Goal: Task Accomplishment & Management: Complete application form

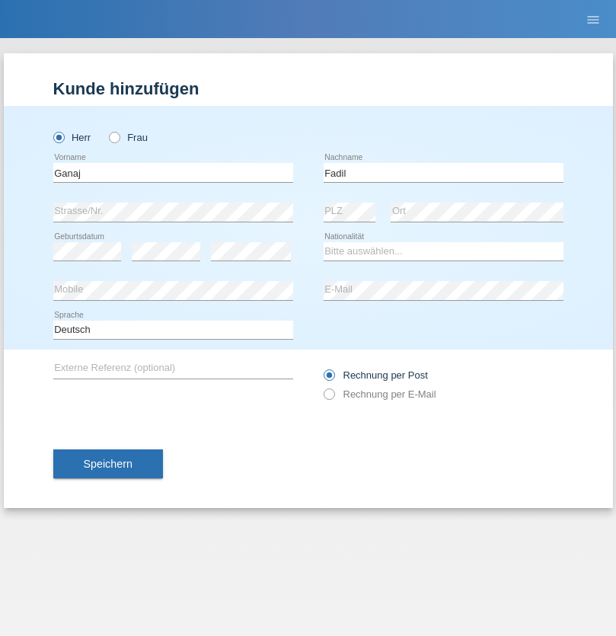
type input "Fadil"
select select "XK"
select select "C"
select select "10"
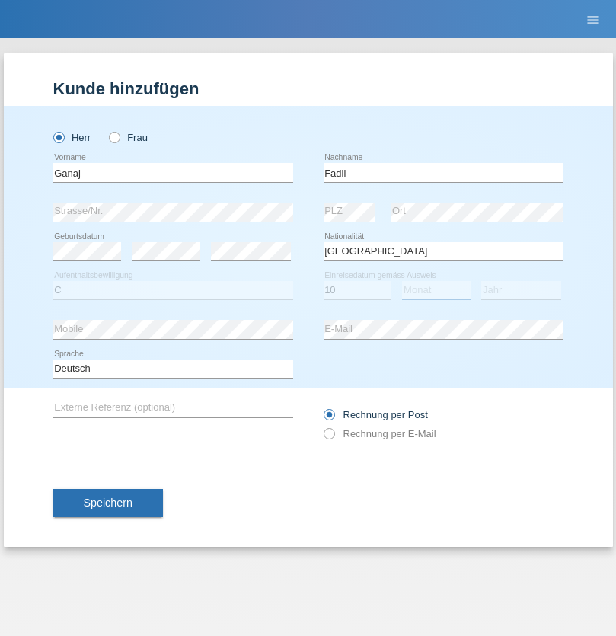
select select "08"
select select "2021"
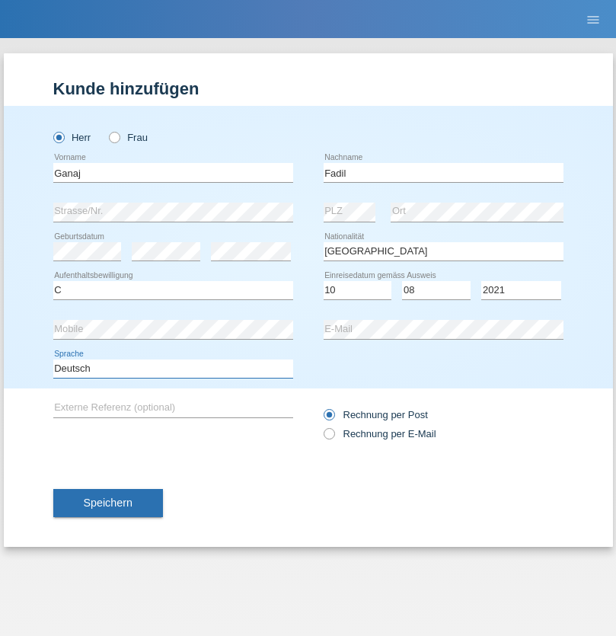
select select "en"
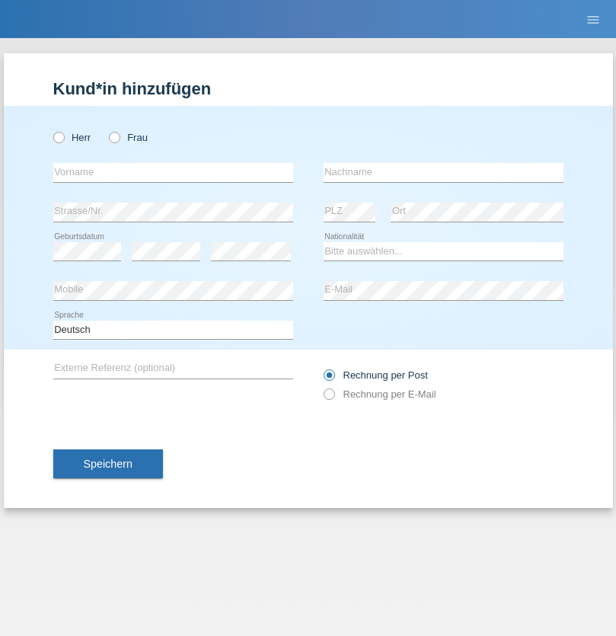
radio input "true"
click at [173, 172] on input "text" at bounding box center [173, 172] width 240 height 19
type input "Ibrahim"
click at [443, 172] on input "text" at bounding box center [444, 172] width 240 height 19
type input "Muja"
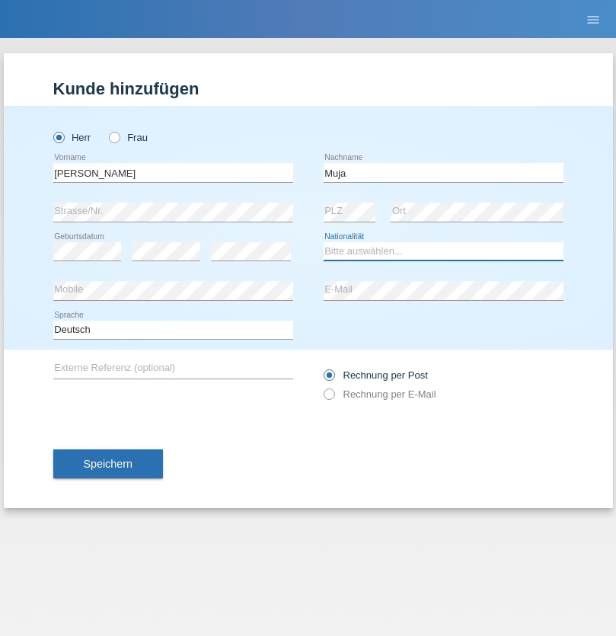
select select "XK"
select select "C"
select select "03"
select select "07"
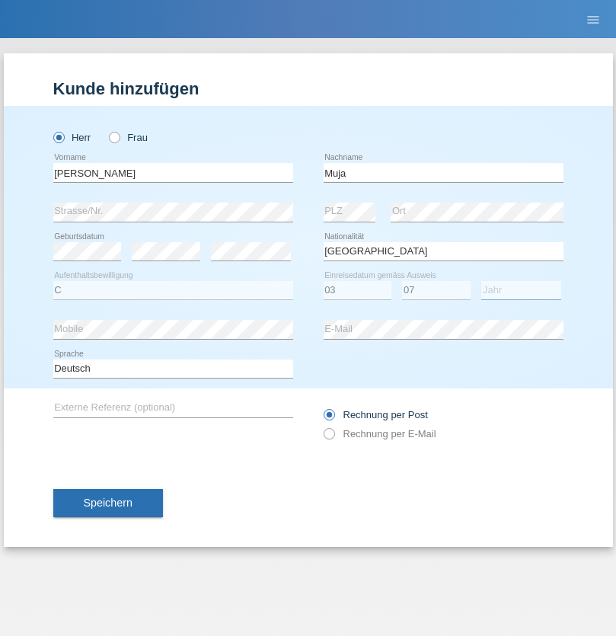
select select "2021"
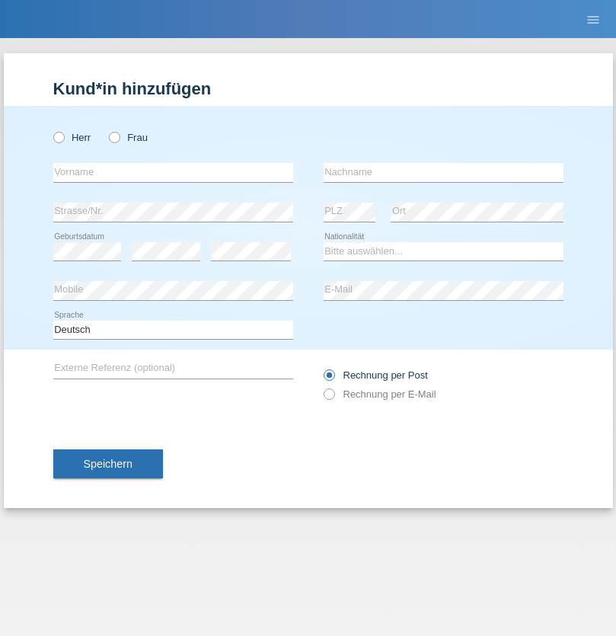
radio input "true"
click at [173, 172] on input "text" at bounding box center [173, 172] width 240 height 19
type input "Thomas"
click at [443, 172] on input "text" at bounding box center [444, 172] width 240 height 19
type input "Berger"
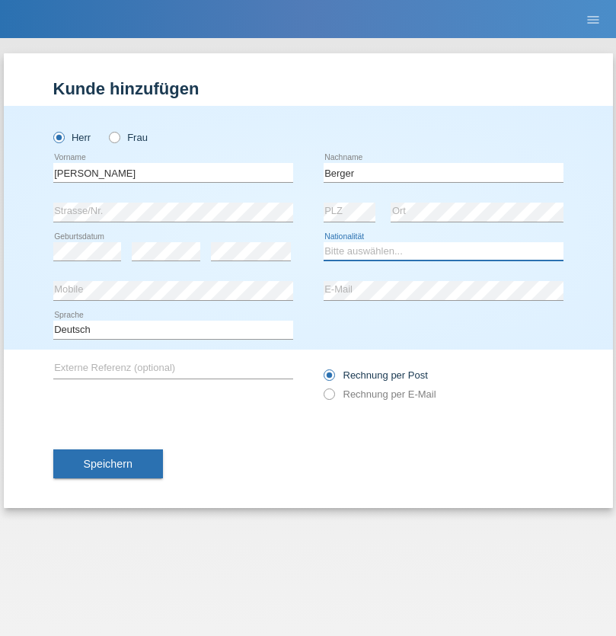
select select "CH"
radio input "true"
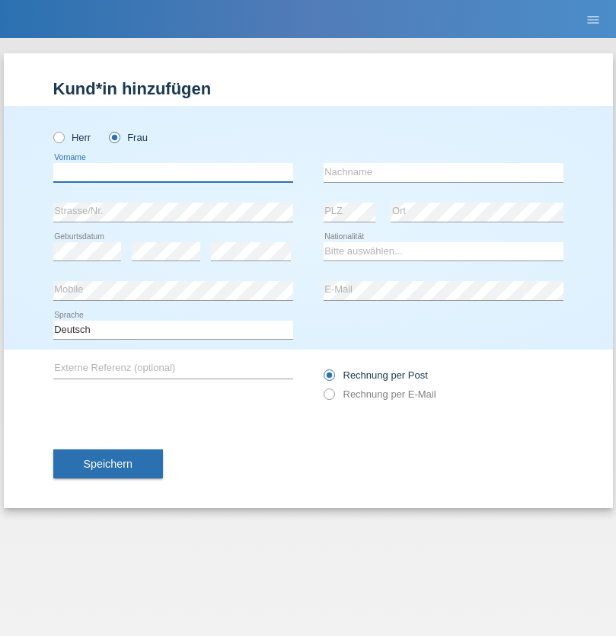
click at [173, 172] on input "text" at bounding box center [173, 172] width 240 height 19
type input "[PERSON_NAME]"
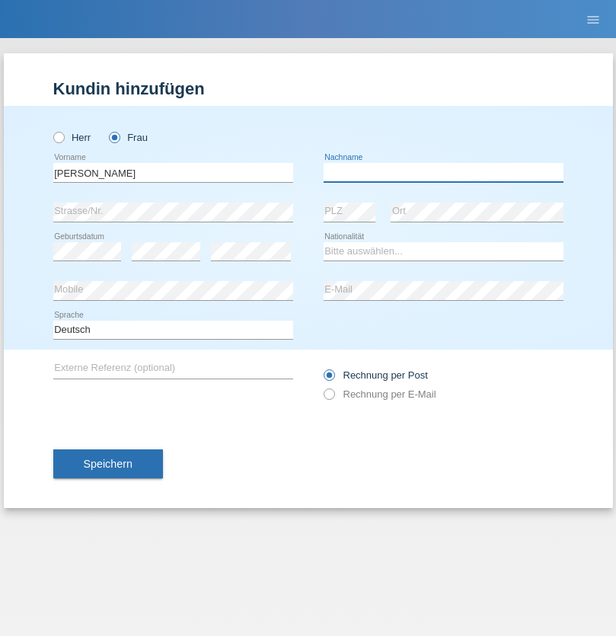
click at [443, 172] on input "text" at bounding box center [444, 172] width 240 height 19
type input "Paula"
select select "PT"
select select "C"
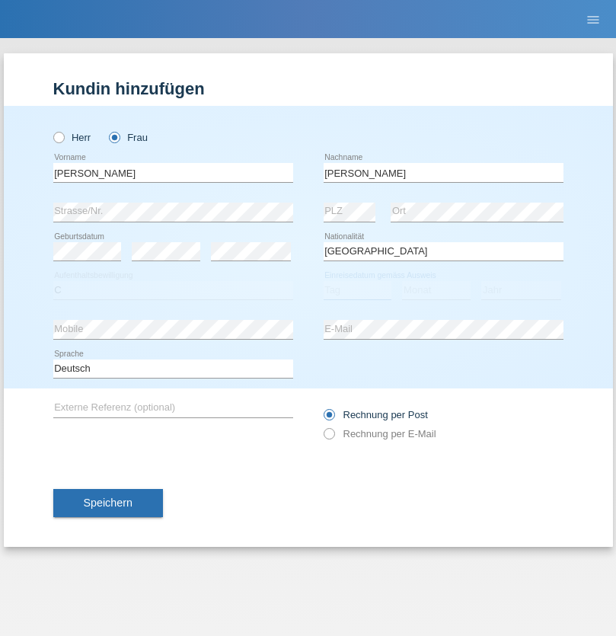
select select "28"
select select "03"
select select "2005"
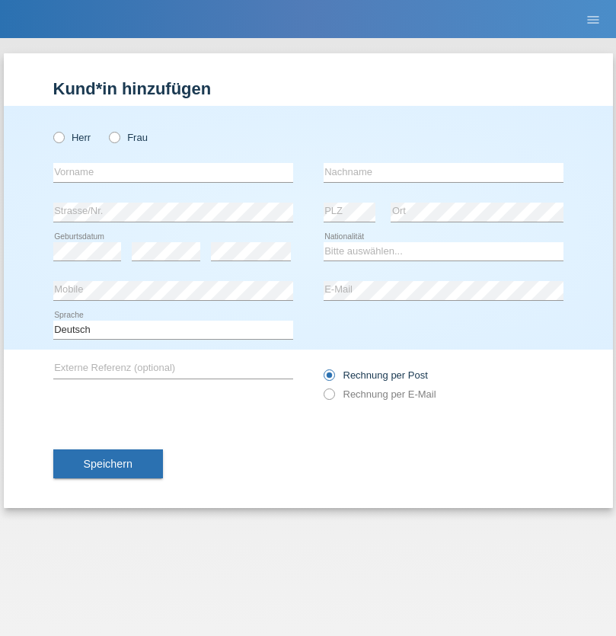
radio input "true"
click at [173, 172] on input "text" at bounding box center [173, 172] width 240 height 19
type input "Teklay"
click at [443, 172] on input "text" at bounding box center [444, 172] width 240 height 19
type input "Fiori"
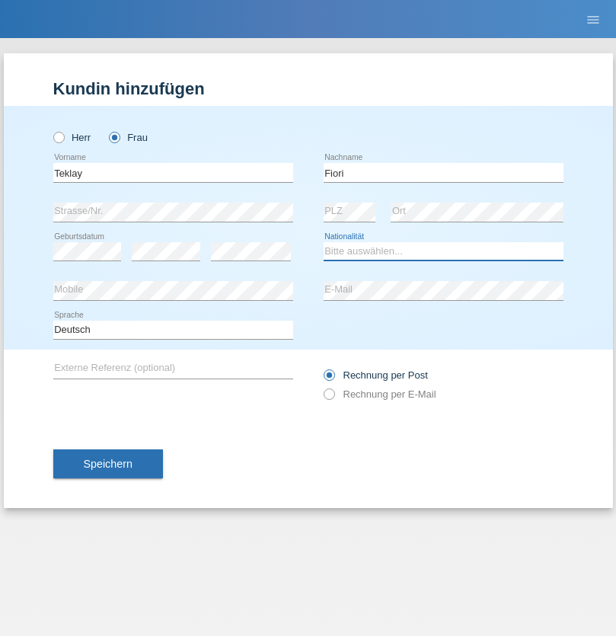
select select "ER"
select select "C"
select select "10"
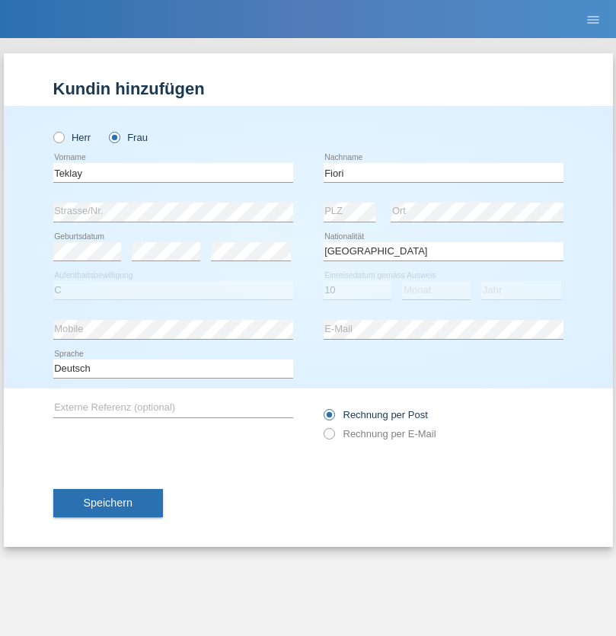
select select "08"
select select "2021"
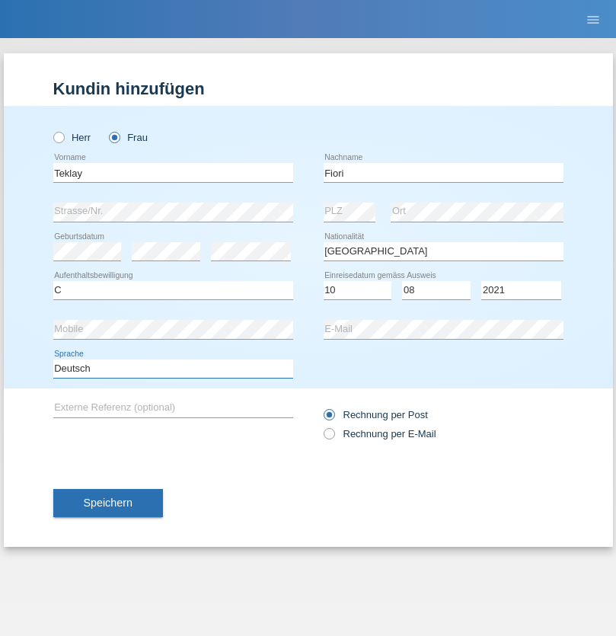
select select "en"
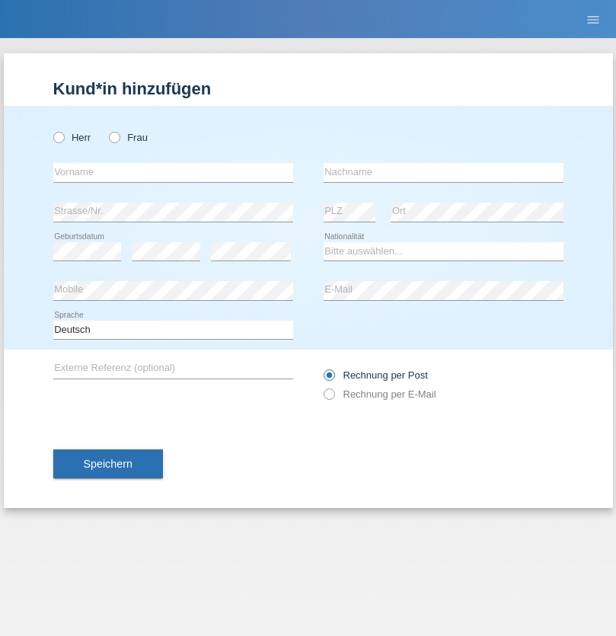
radio input "true"
click at [173, 172] on input "text" at bounding box center [173, 172] width 240 height 19
type input "Sadia"
click at [443, 172] on input "text" at bounding box center [444, 172] width 240 height 19
type input "Nejmaoui"
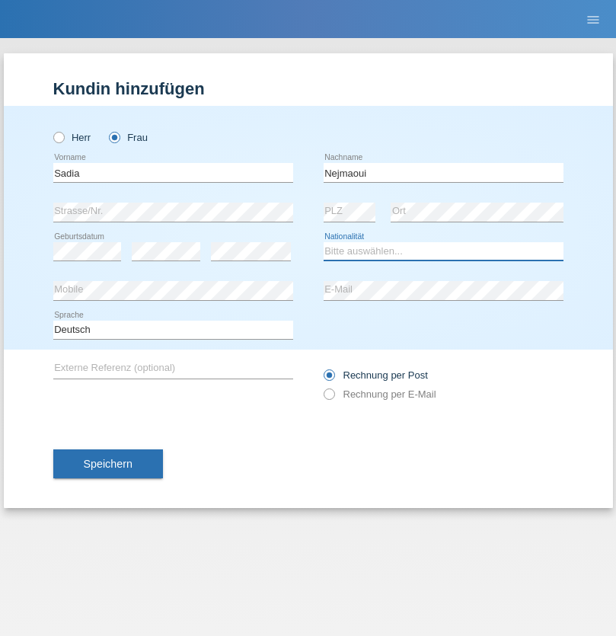
select select "MA"
select select "C"
select select "01"
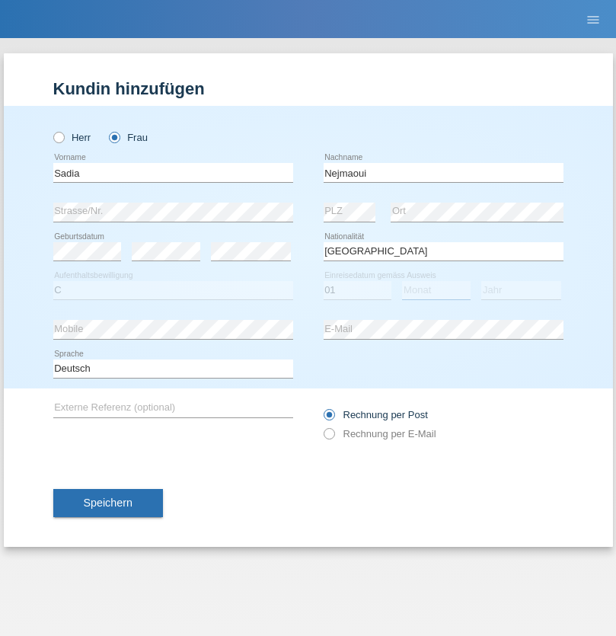
select select "06"
select select "1964"
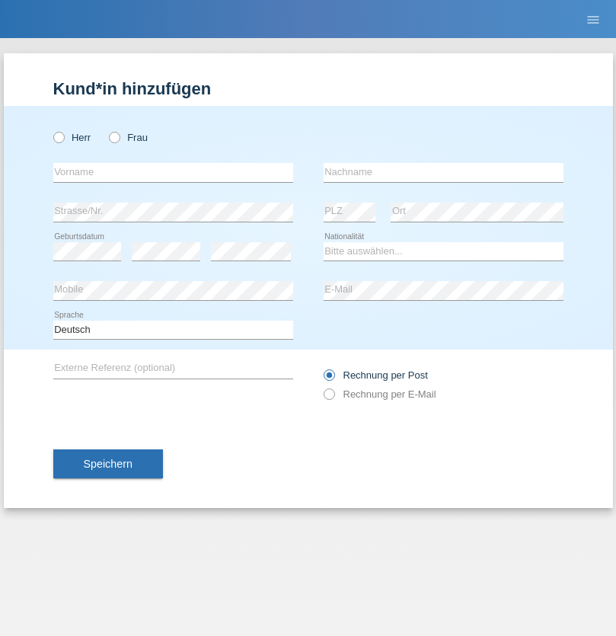
radio input "true"
click at [173, 172] on input "text" at bounding box center [173, 172] width 240 height 19
type input "Carlos"
click at [443, 172] on input "text" at bounding box center [444, 172] width 240 height 19
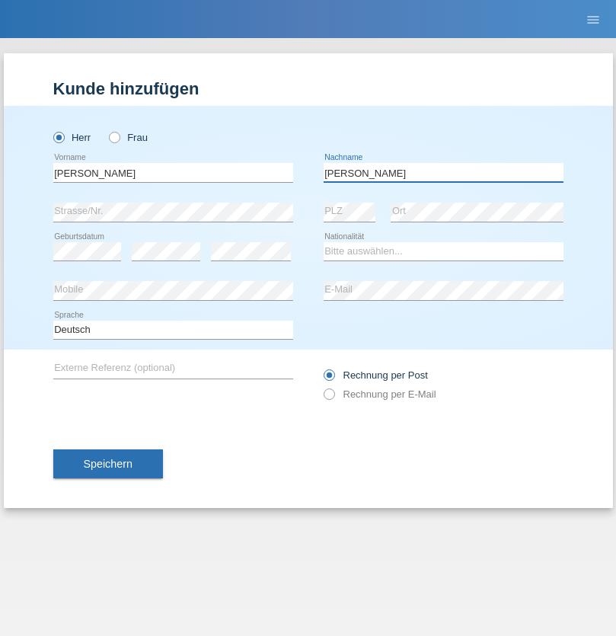
type input "Nobrega"
select select "CH"
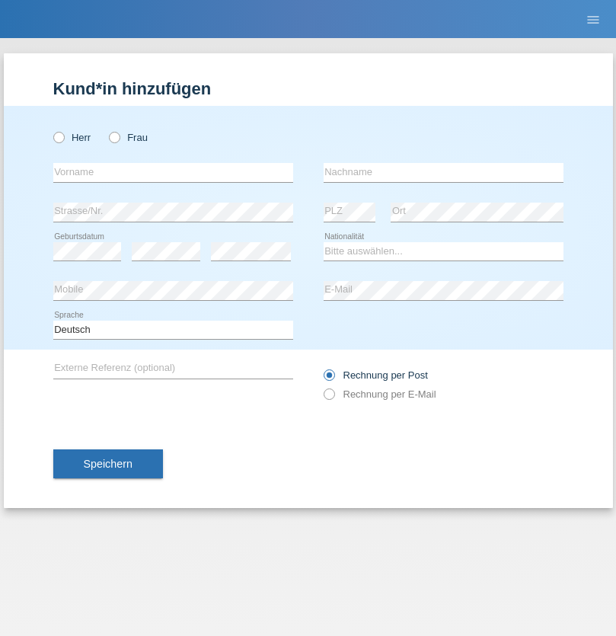
radio input "true"
click at [173, 172] on input "text" at bounding box center [173, 172] width 240 height 19
type input "Thivagaran"
click at [443, 172] on input "text" at bounding box center [444, 172] width 240 height 19
type input "Selvanayagam"
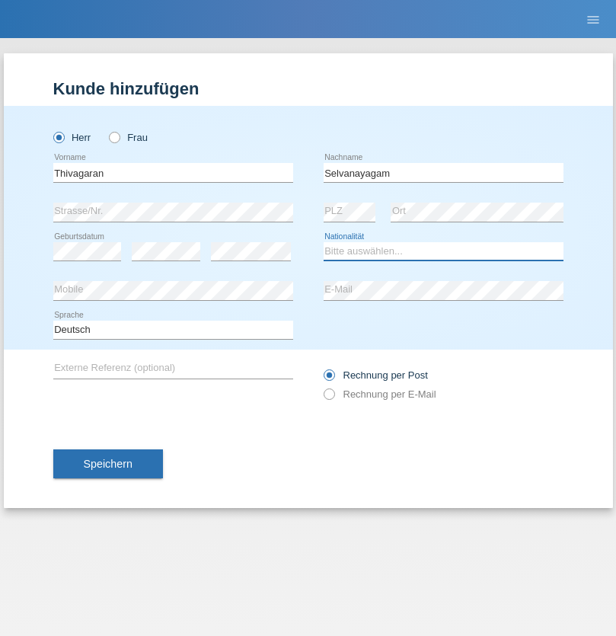
select select "LK"
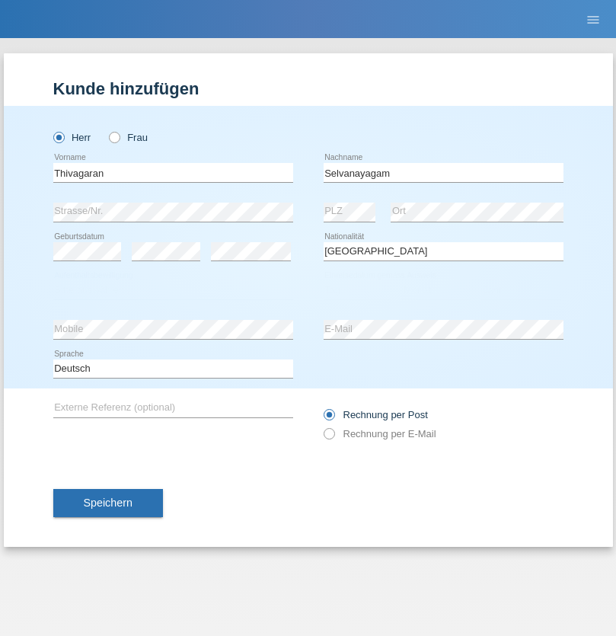
select select "C"
select select "23"
select select "03"
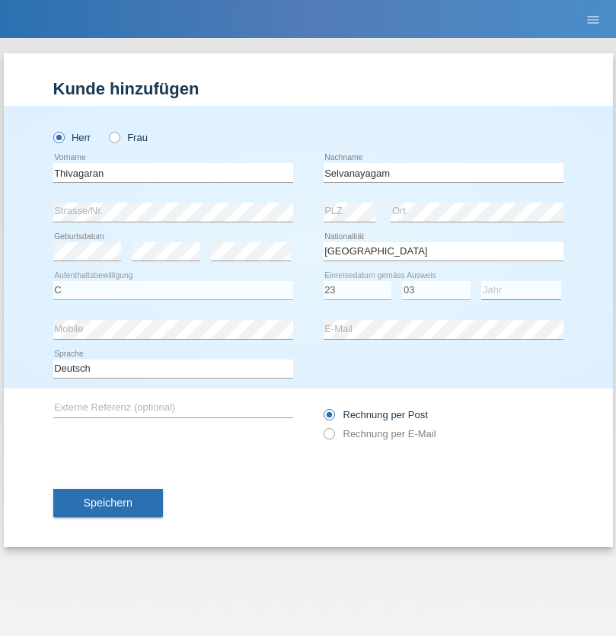
select select "2021"
select select "en"
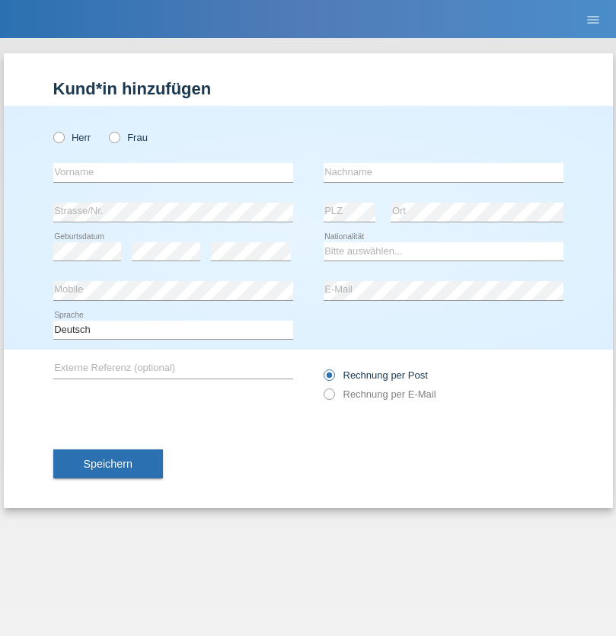
radio input "true"
click at [173, 172] on input "text" at bounding box center [173, 172] width 240 height 19
type input "[PERSON_NAME]"
click at [443, 172] on input "text" at bounding box center [444, 172] width 240 height 19
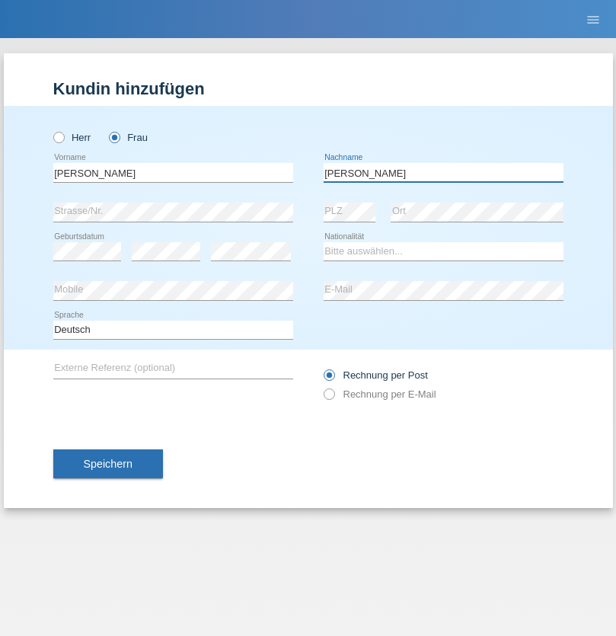
type input "[PERSON_NAME]"
select select "CH"
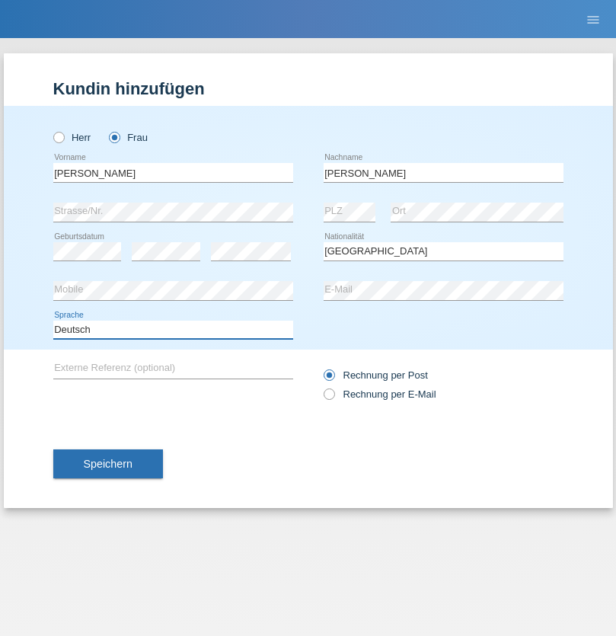
select select "en"
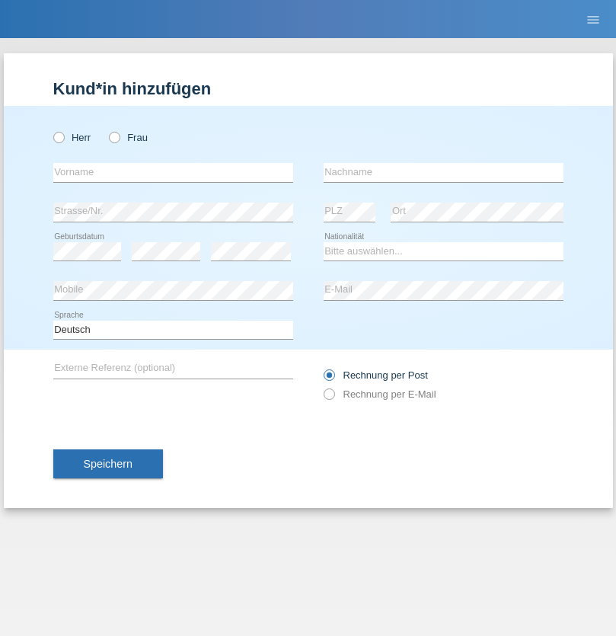
radio input "true"
click at [173, 172] on input "text" at bounding box center [173, 172] width 240 height 19
type input "Tymur"
click at [443, 172] on input "text" at bounding box center [444, 172] width 240 height 19
type input "Hunderchuk"
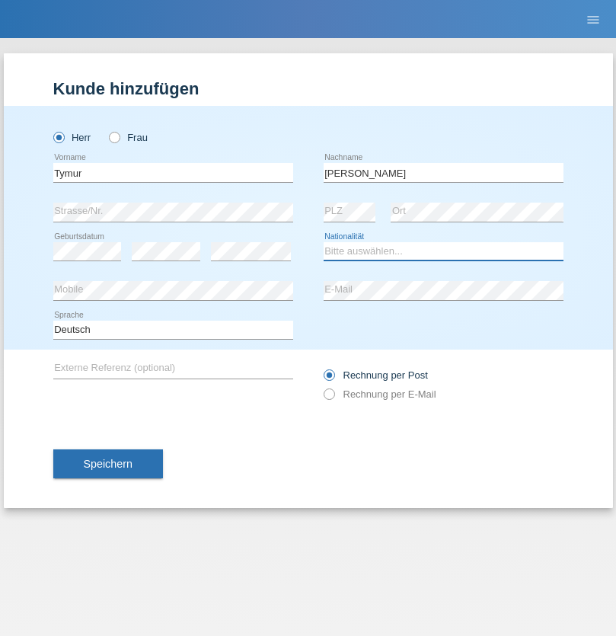
select select "UA"
select select "C"
select select "20"
select select "08"
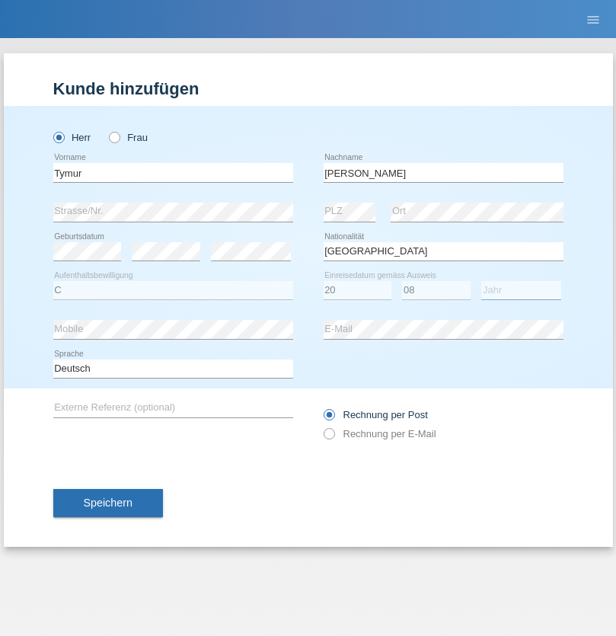
select select "2021"
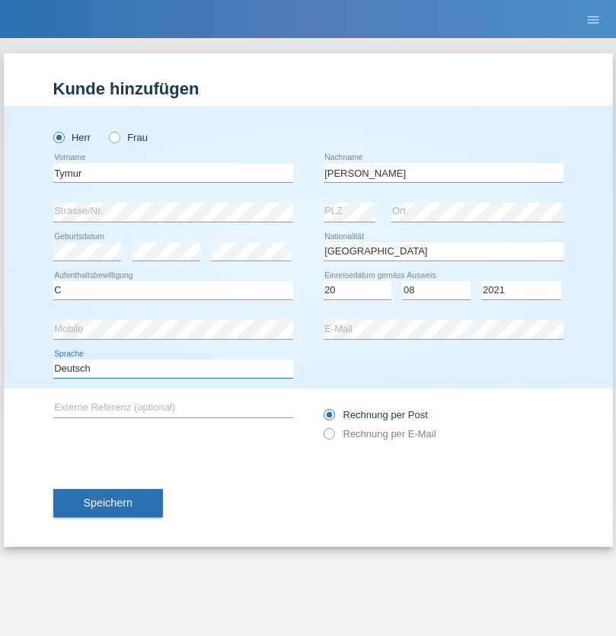
select select "en"
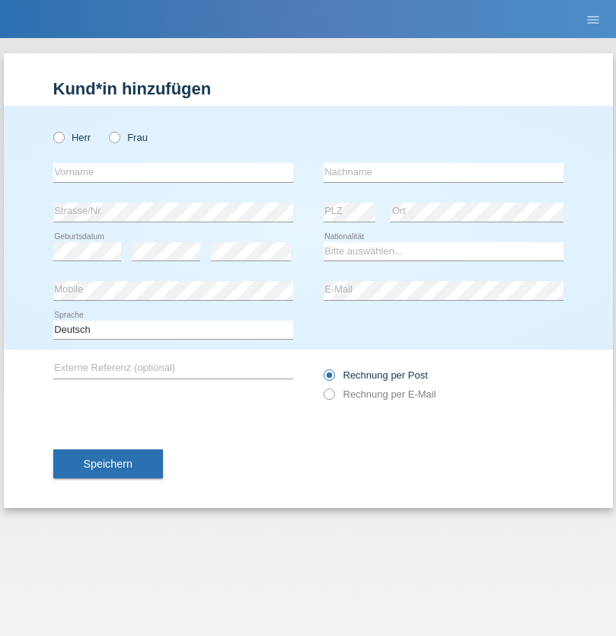
radio input "true"
click at [173, 172] on input "text" at bounding box center [173, 172] width 240 height 19
type input "Tymur"
click at [443, 172] on input "text" at bounding box center [444, 172] width 240 height 19
type input "Hunderchuj"
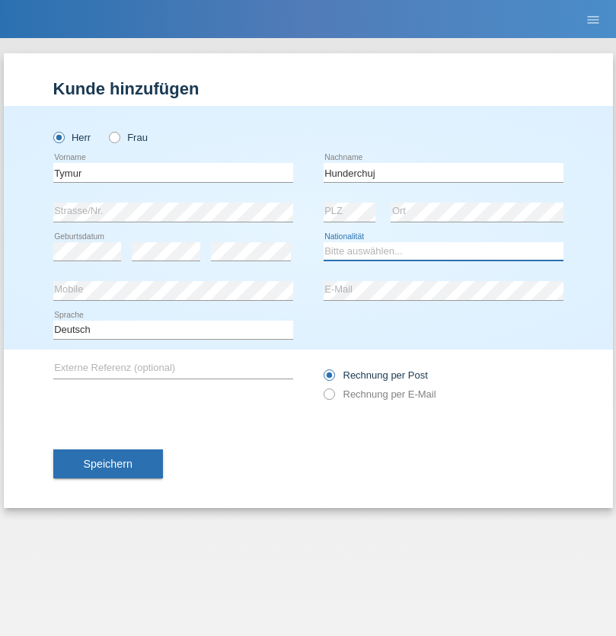
select select "UA"
select select "C"
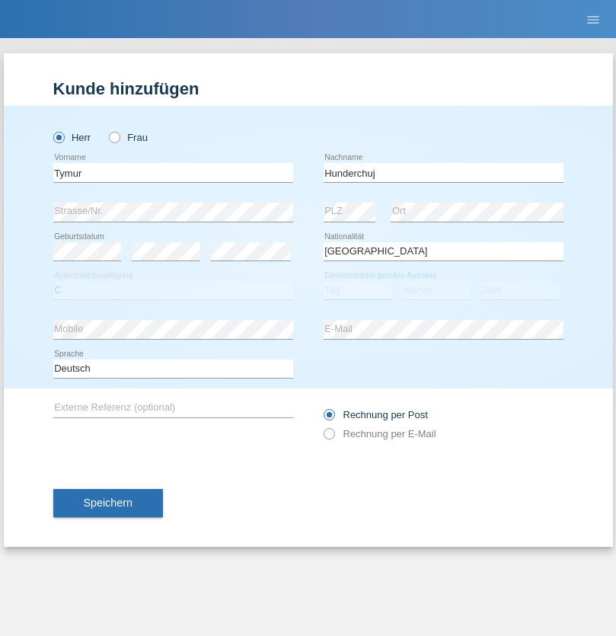
select select "20"
select select "08"
select select "2021"
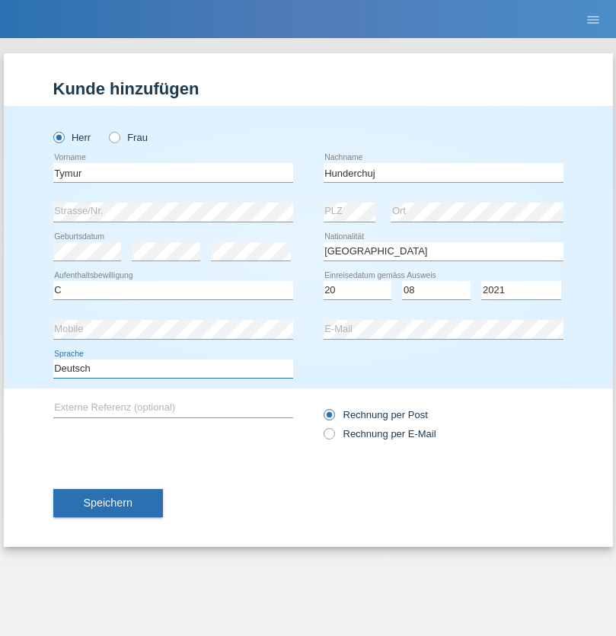
select select "en"
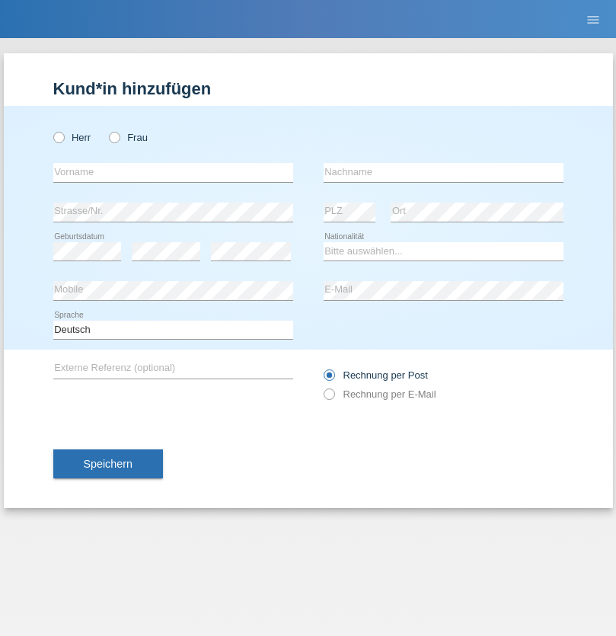
radio input "true"
click at [173, 172] on input "text" at bounding box center [173, 172] width 240 height 19
type input "Dominik"
click at [443, 172] on input "text" at bounding box center [444, 172] width 240 height 19
type input "Tropp"
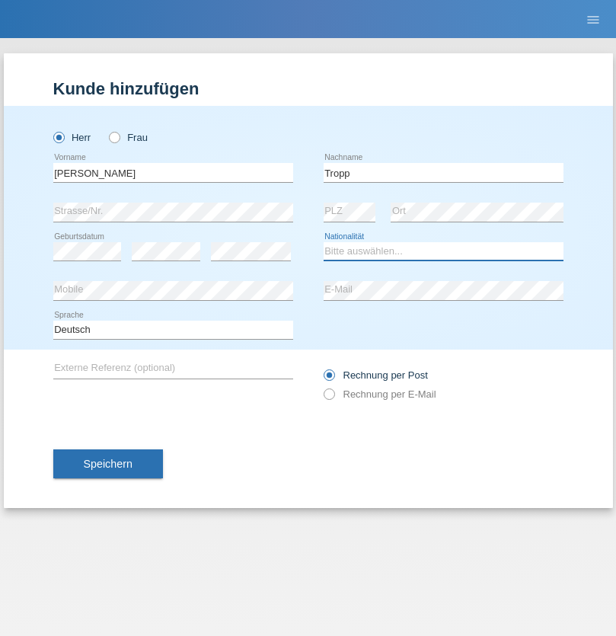
select select "SK"
select select "C"
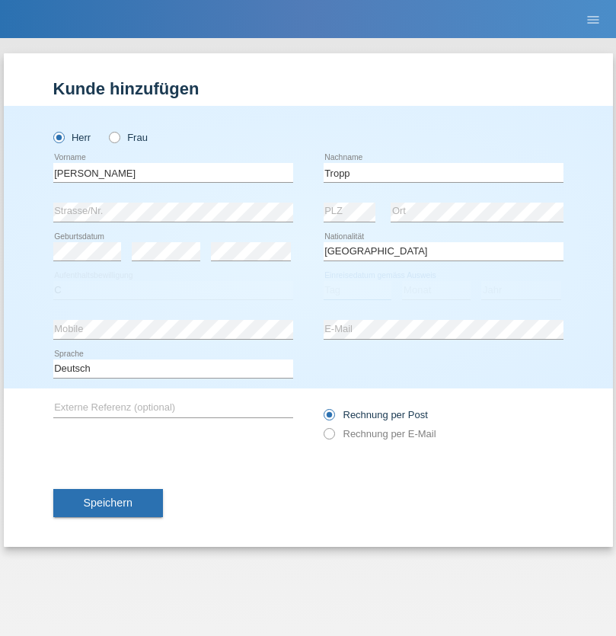
select select "10"
select select "08"
select select "2021"
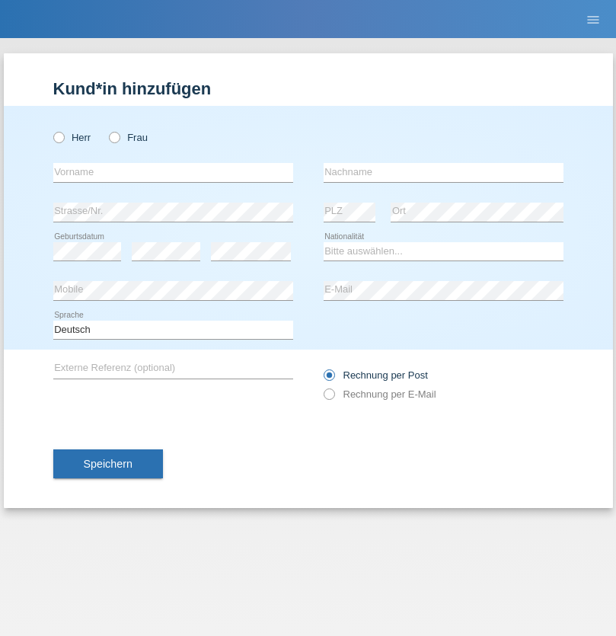
radio input "true"
click at [173, 172] on input "text" at bounding box center [173, 172] width 240 height 19
type input "[PERSON_NAME]"
click at [443, 172] on input "text" at bounding box center [444, 172] width 240 height 19
type input "Ringle"
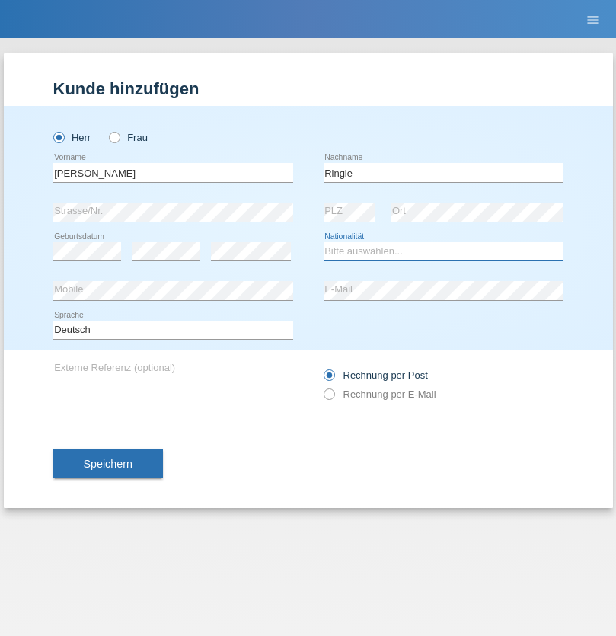
select select "DE"
select select "C"
select select "06"
select select "01"
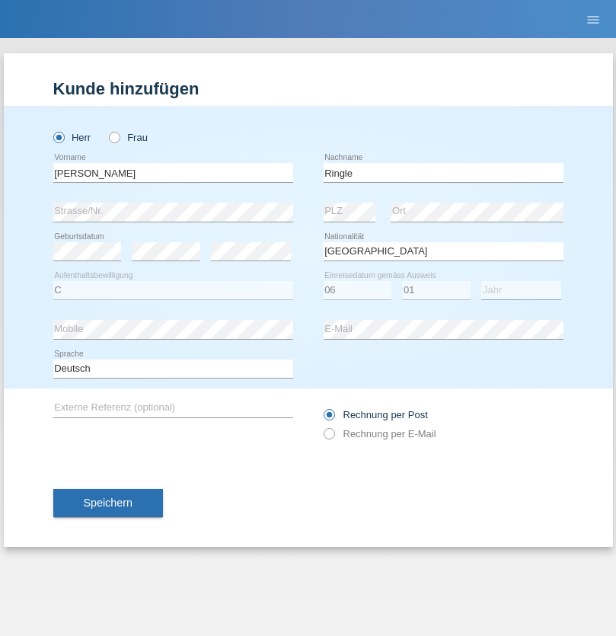
select select "2021"
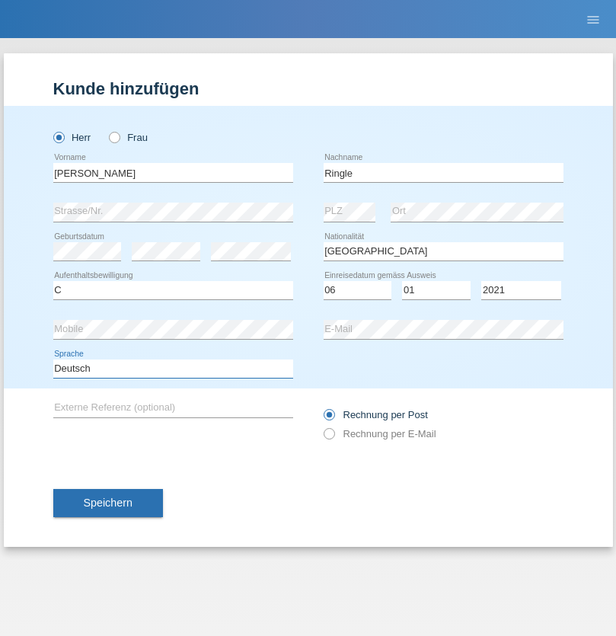
select select "en"
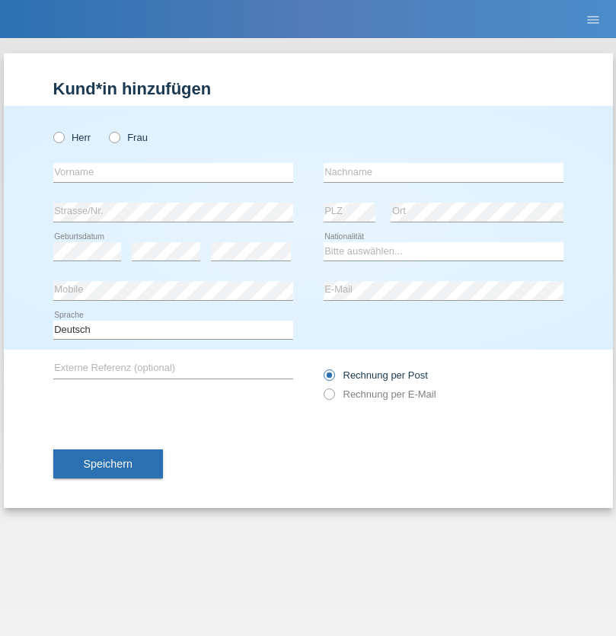
radio input "true"
click at [173, 172] on input "text" at bounding box center [173, 172] width 240 height 19
type input "Junior"
click at [443, 172] on input "text" at bounding box center [444, 172] width 240 height 19
type input "[PERSON_NAME]"
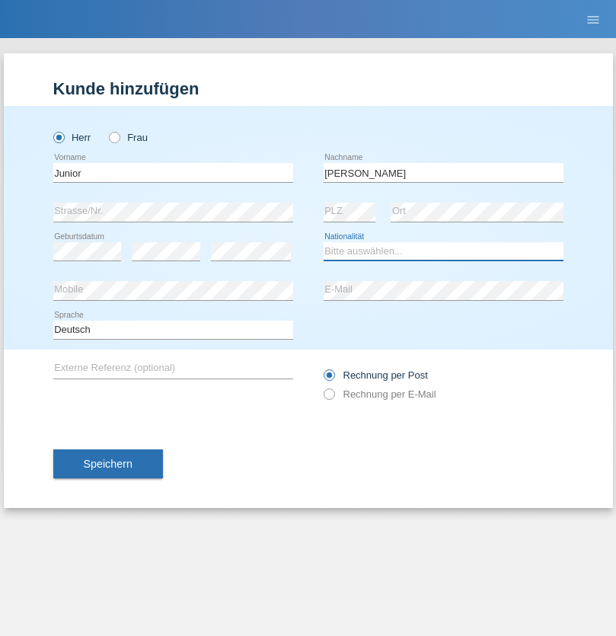
select select "CH"
radio input "true"
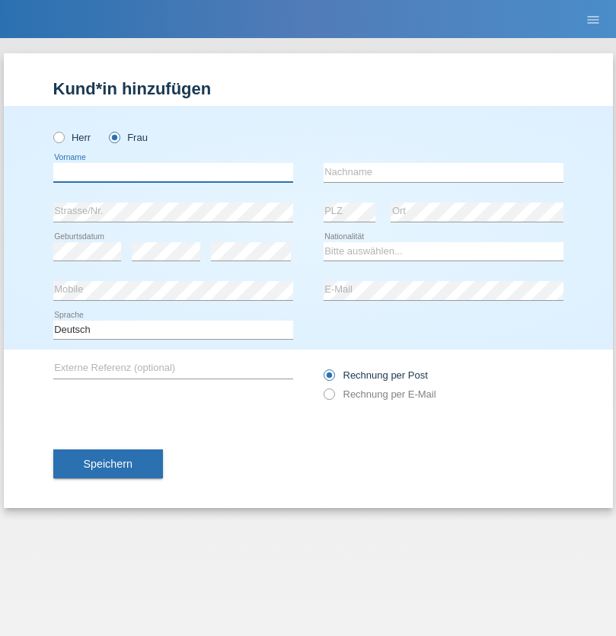
click at [173, 172] on input "text" at bounding box center [173, 172] width 240 height 19
type input "Maria Fernanda"
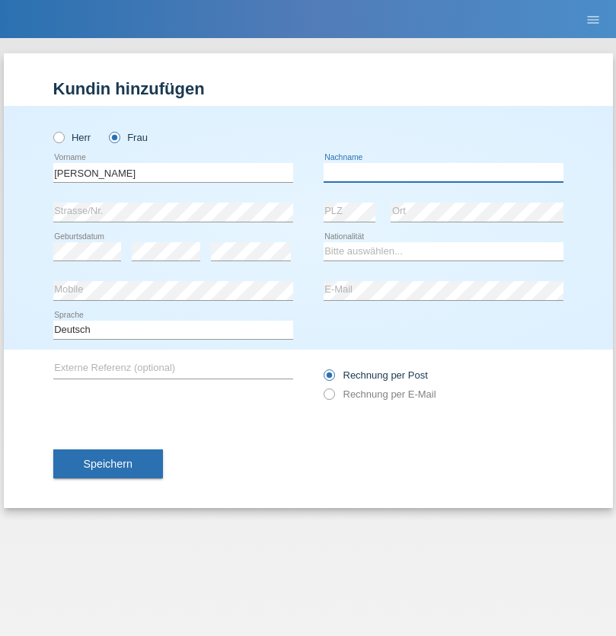
click at [443, 172] on input "text" at bounding box center [444, 172] width 240 height 19
type input "Knusel Campillo"
select select "CH"
radio input "true"
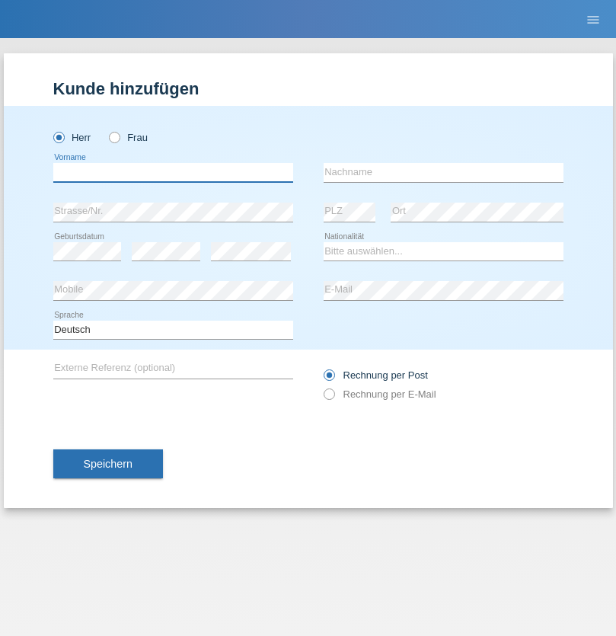
click at [173, 172] on input "text" at bounding box center [173, 172] width 240 height 19
type input "Beqiri"
click at [443, 172] on input "text" at bounding box center [444, 172] width 240 height 19
type input "Shpresa"
select select "XK"
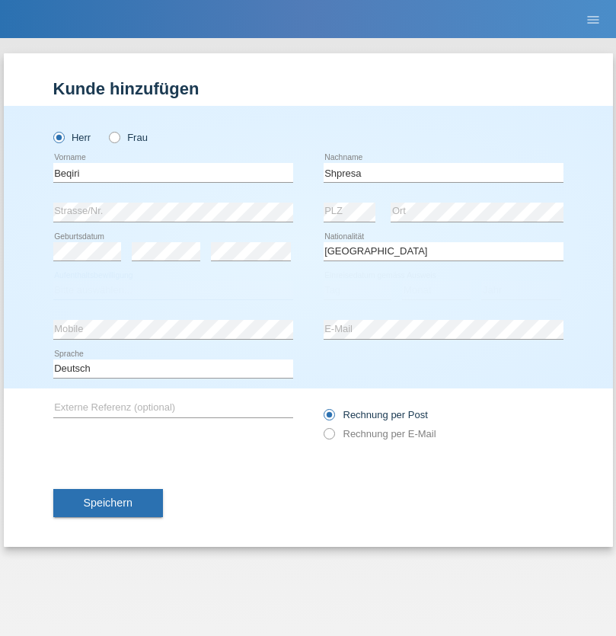
select select "C"
select select "08"
select select "02"
select select "1979"
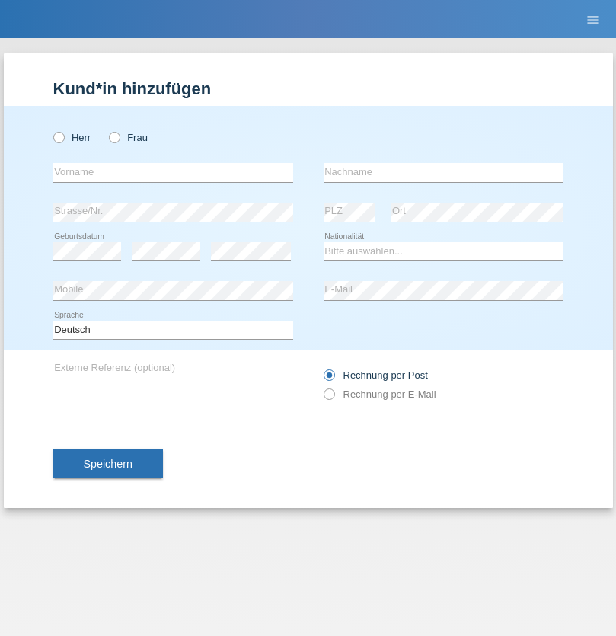
radio input "true"
click at [173, 172] on input "text" at bounding box center [173, 172] width 240 height 19
type input "Timo"
click at [443, 172] on input "text" at bounding box center [444, 172] width 240 height 19
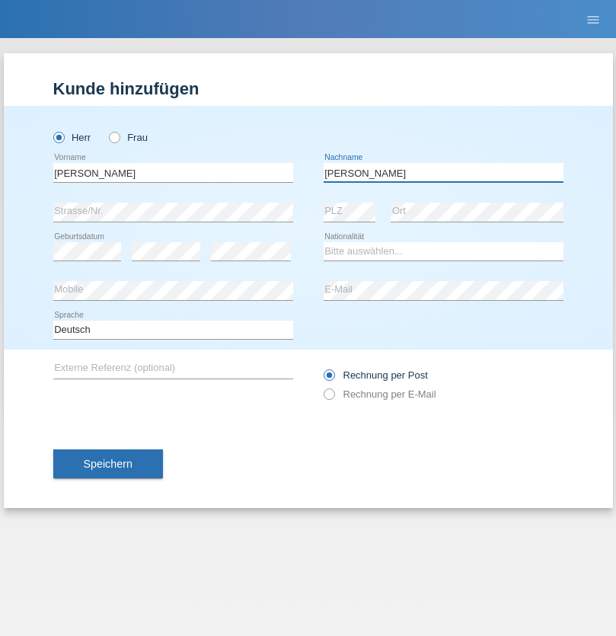
type input "Ledermann"
select select "CH"
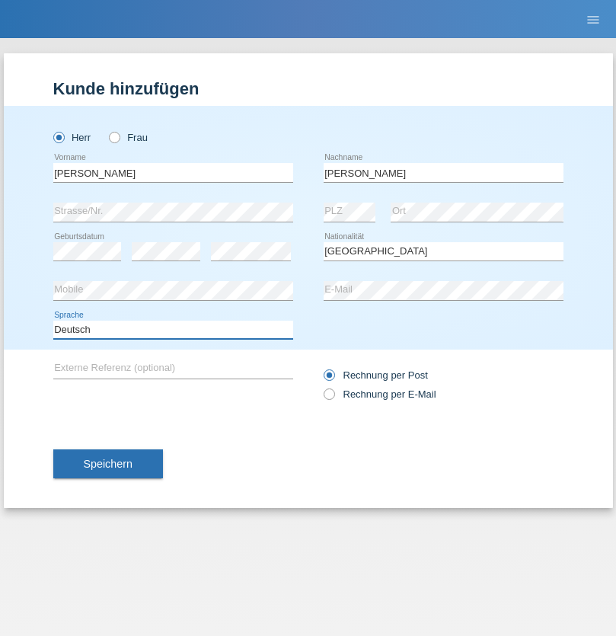
select select "en"
